Goal: Submit feedback/report problem

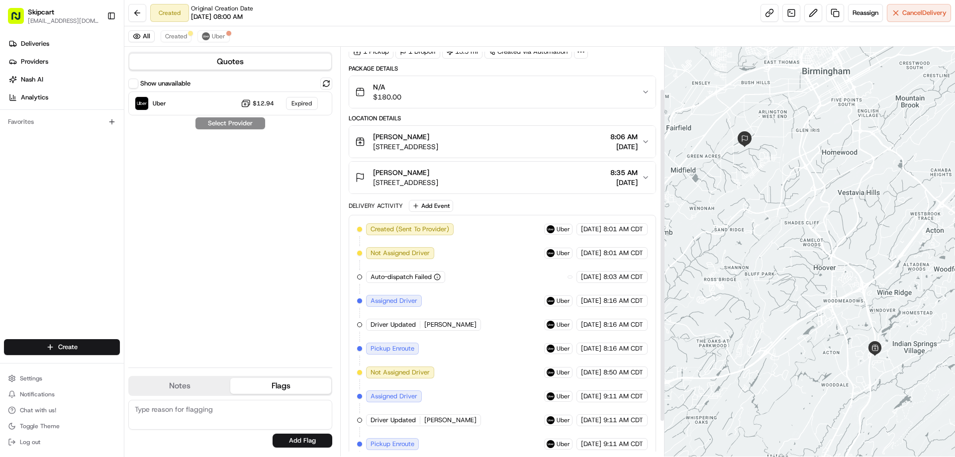
scroll to position [94, 0]
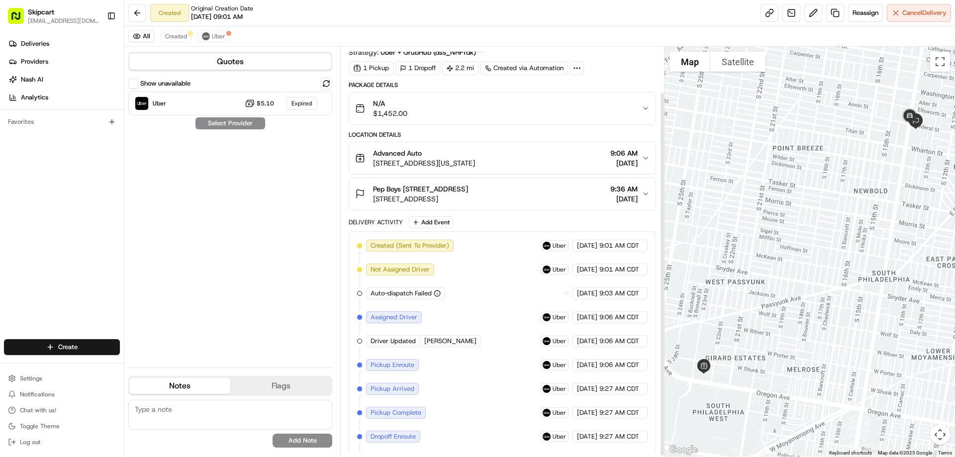
scroll to position [52, 0]
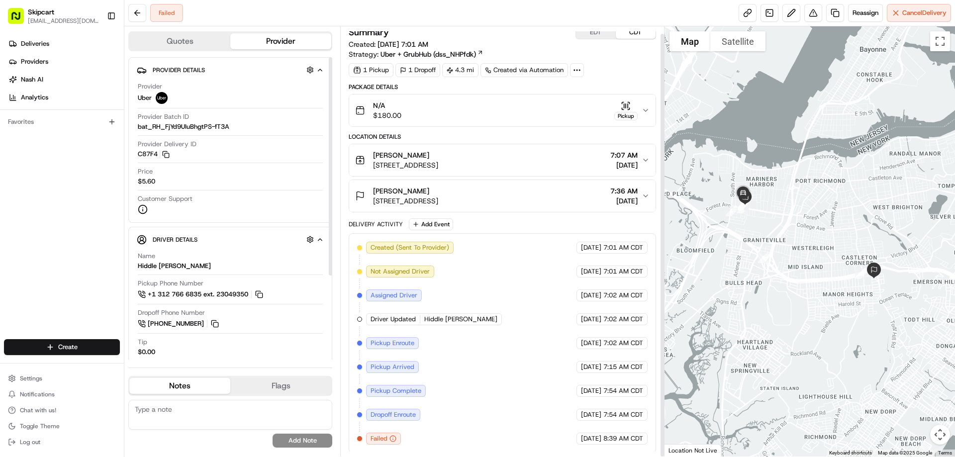
scroll to position [7, 0]
click at [806, 11] on button at bounding box center [813, 13] width 18 height 18
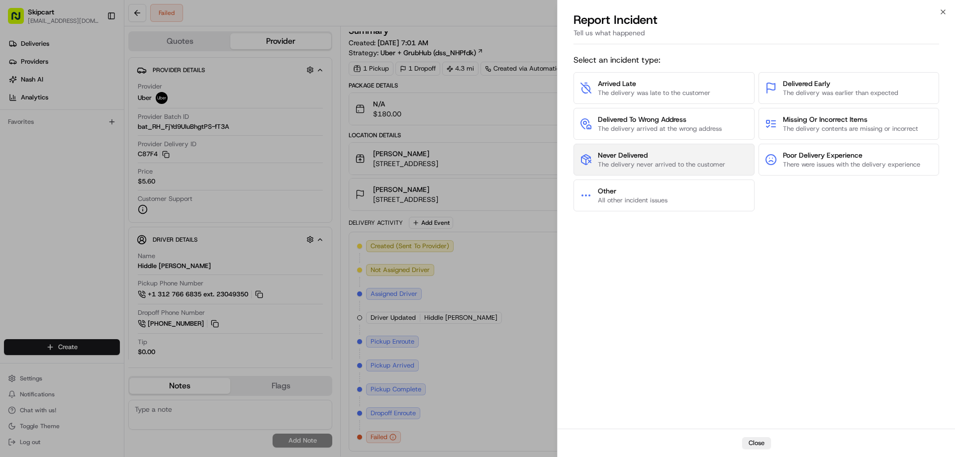
click at [658, 153] on span "Never Delivered" at bounding box center [661, 155] width 127 height 10
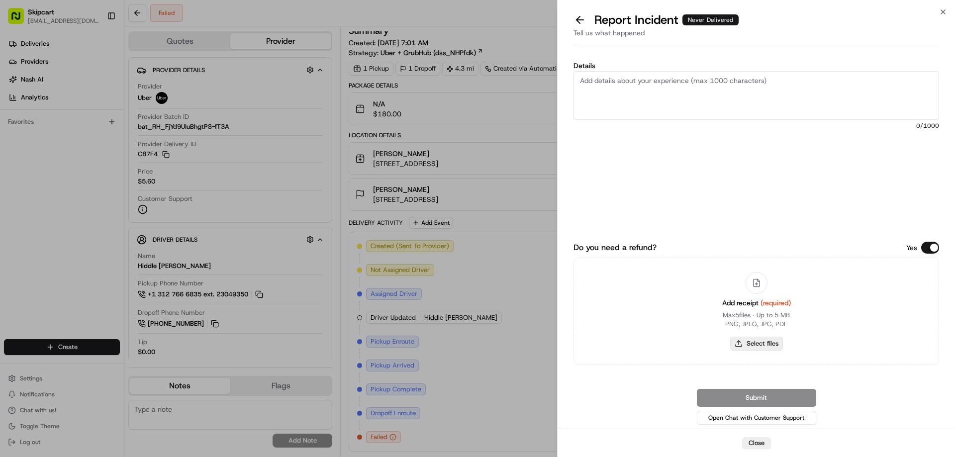
click at [754, 347] on button "Select files" at bounding box center [756, 344] width 53 height 14
type input "C:\fakepath\[DATE] 101512.png"
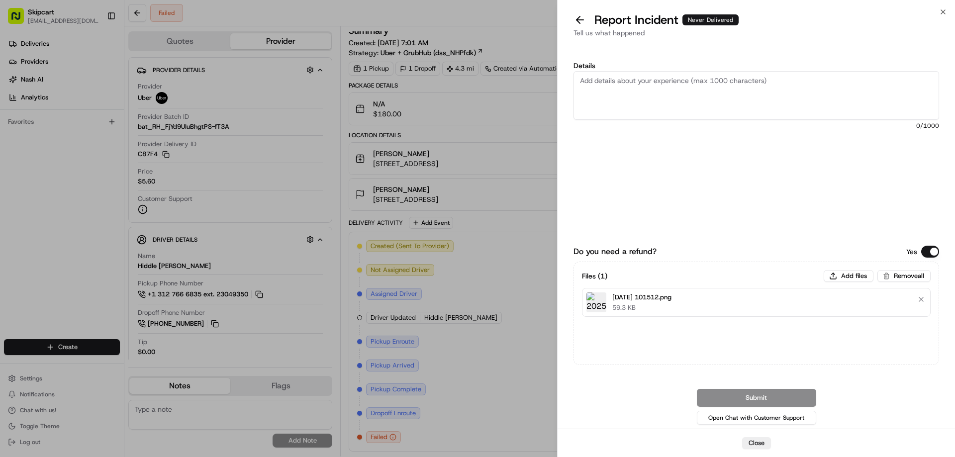
click at [628, 82] on textarea "Details" at bounding box center [755, 95] width 365 height 49
paste textarea "Driver picked up order and failed to deliver or return items"
type textarea "Driver picked up order and failed to deliver or return items"
click at [761, 397] on button "Submit" at bounding box center [756, 398] width 119 height 18
